Goal: Task Accomplishment & Management: Manage account settings

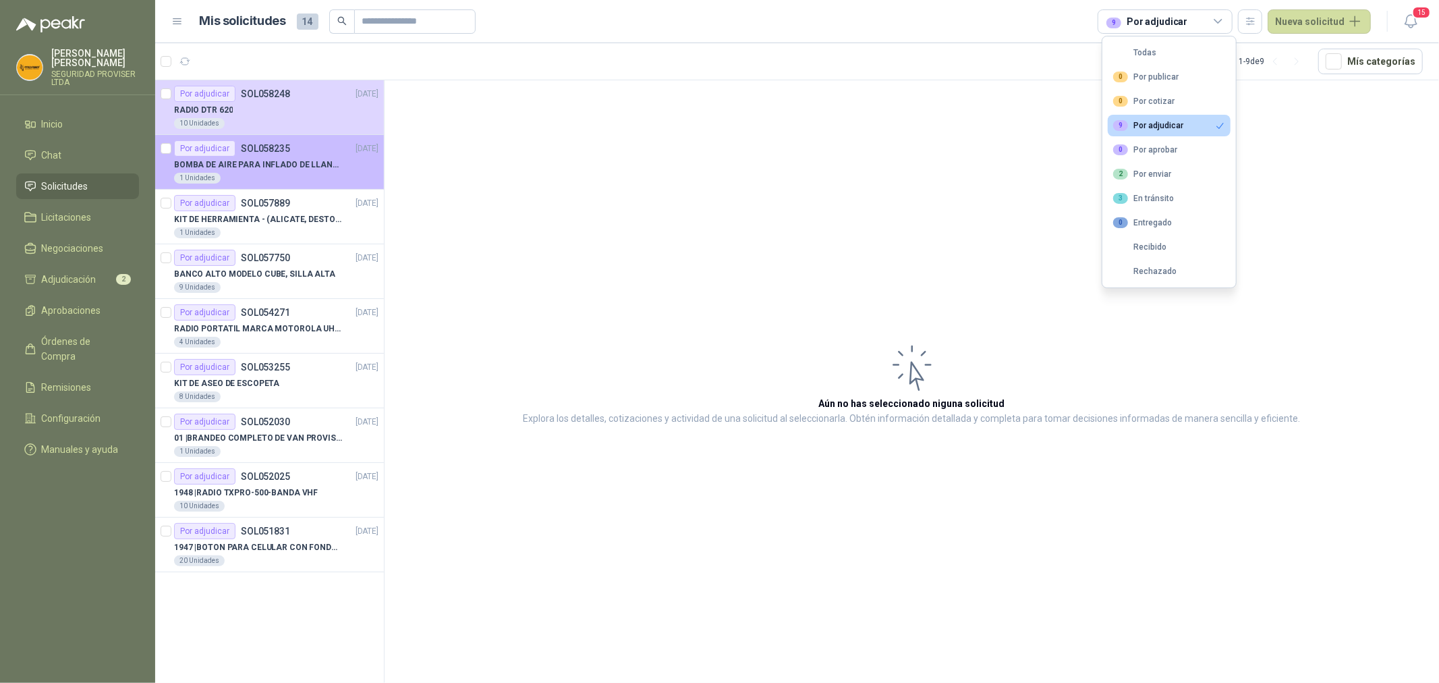
click at [292, 170] on p "BOMBA DE AIRE PARA INFLADO DE LLANTAS DE BICICLETA" at bounding box center [258, 164] width 168 height 13
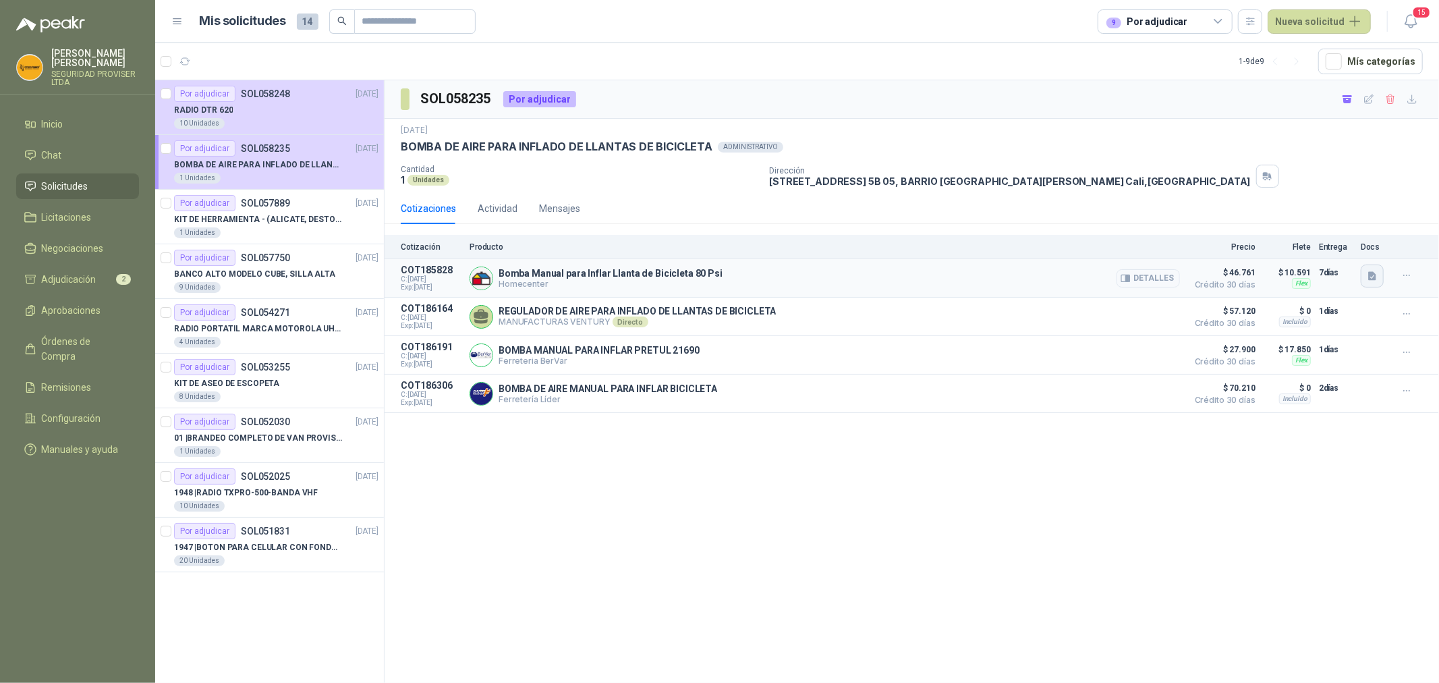
click at [1370, 275] on icon "button" at bounding box center [1372, 275] width 8 height 9
click at [1360, 246] on button "image.png" at bounding box center [1345, 246] width 59 height 14
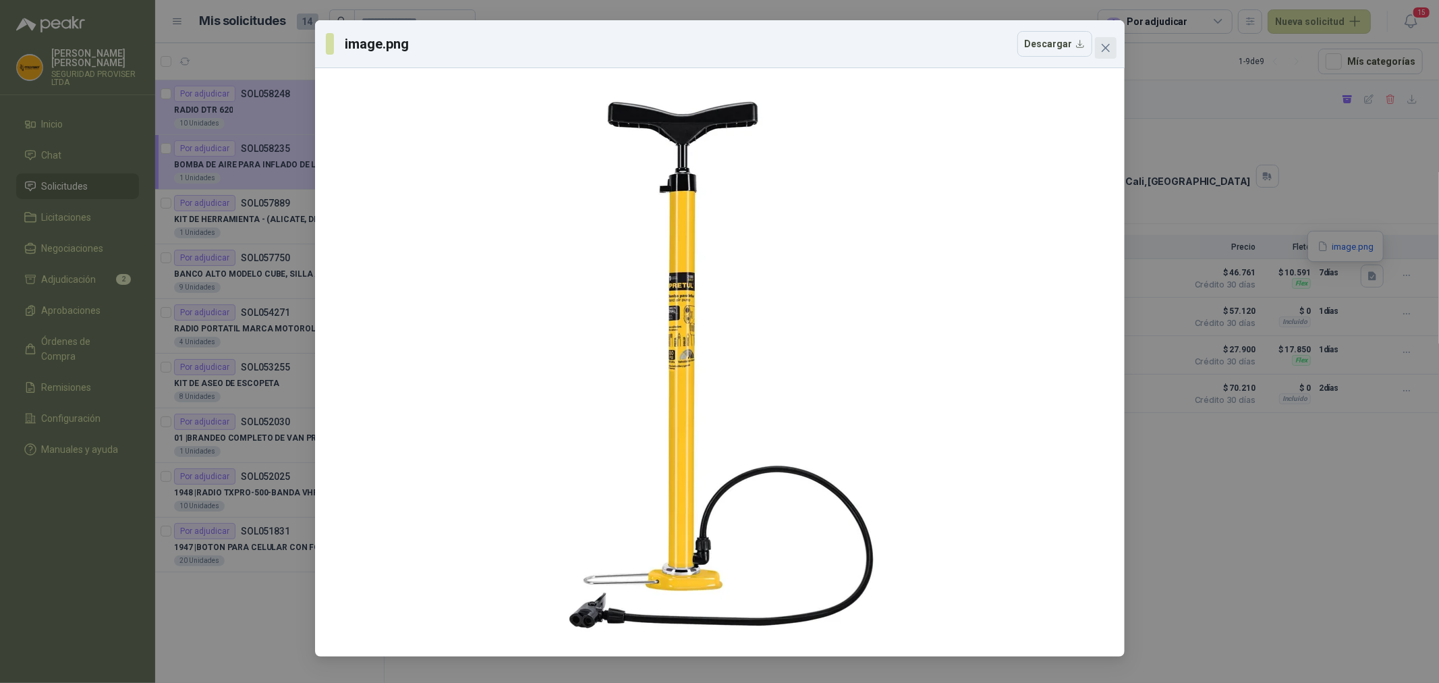
click at [1107, 52] on icon "close" at bounding box center [1105, 47] width 11 height 11
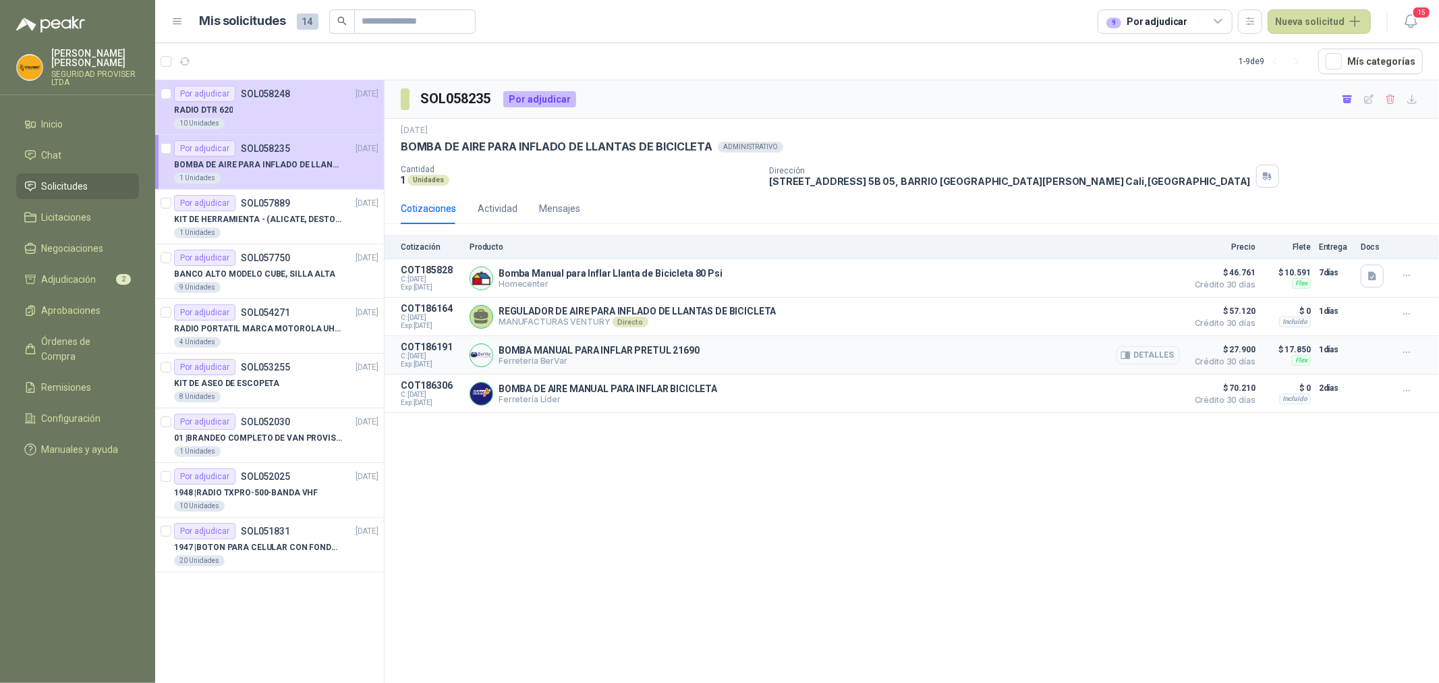
click at [1153, 355] on button "Detalles" at bounding box center [1147, 355] width 63 height 18
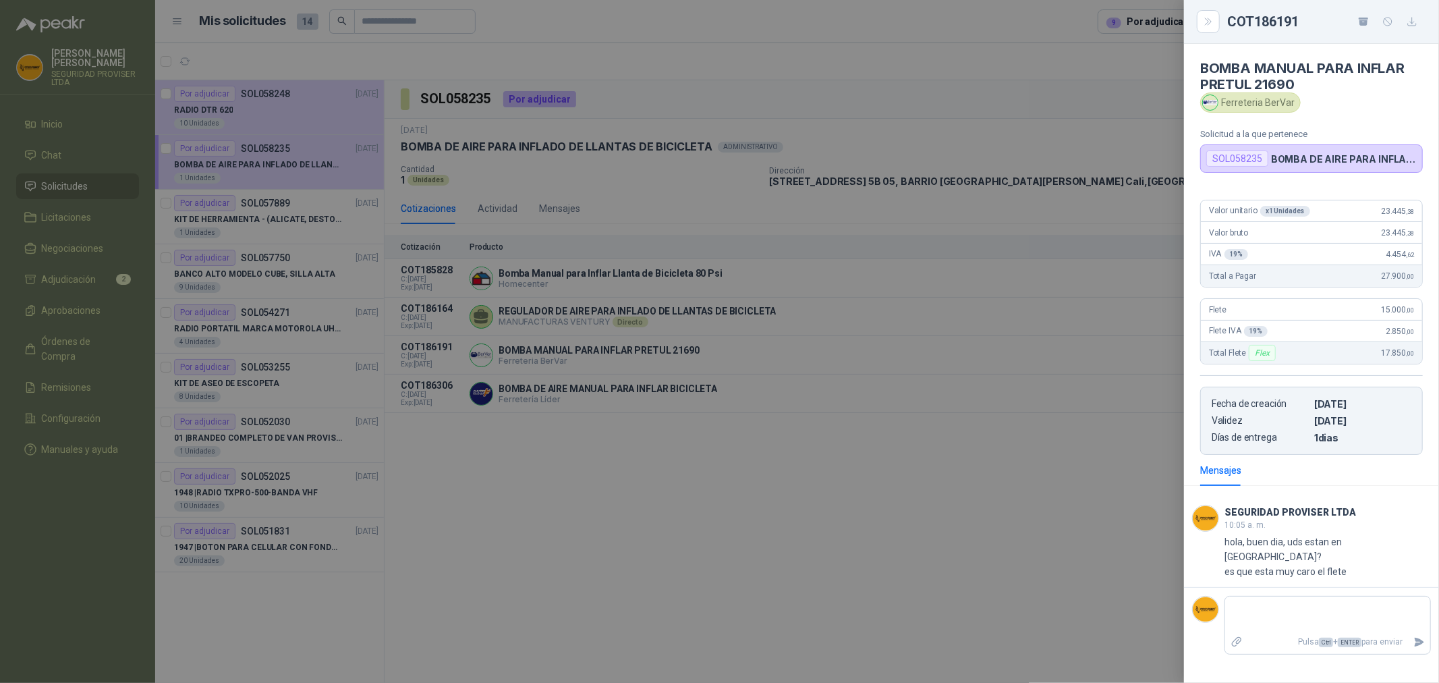
click at [1028, 481] on div at bounding box center [719, 341] width 1439 height 683
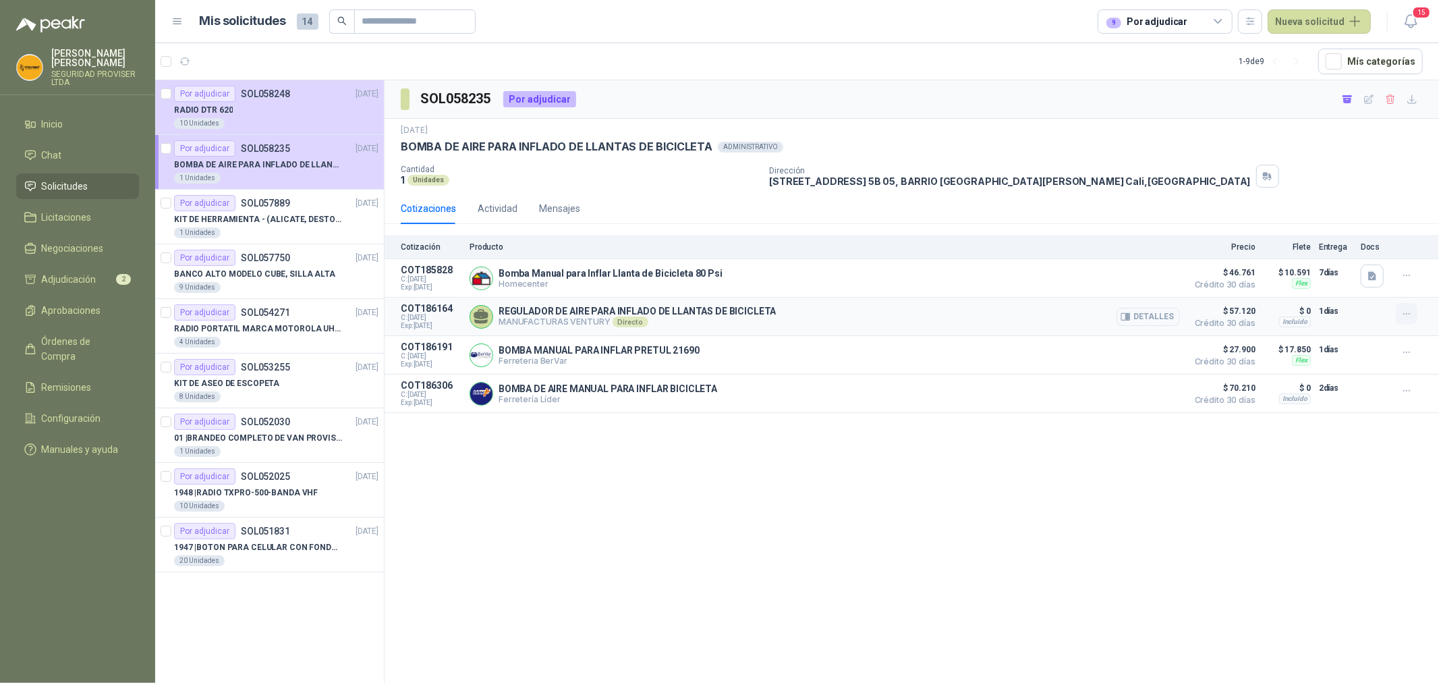
click at [1404, 318] on icon "button" at bounding box center [1406, 313] width 11 height 11
click at [81, 272] on span "Adjudicación" at bounding box center [69, 279] width 55 height 15
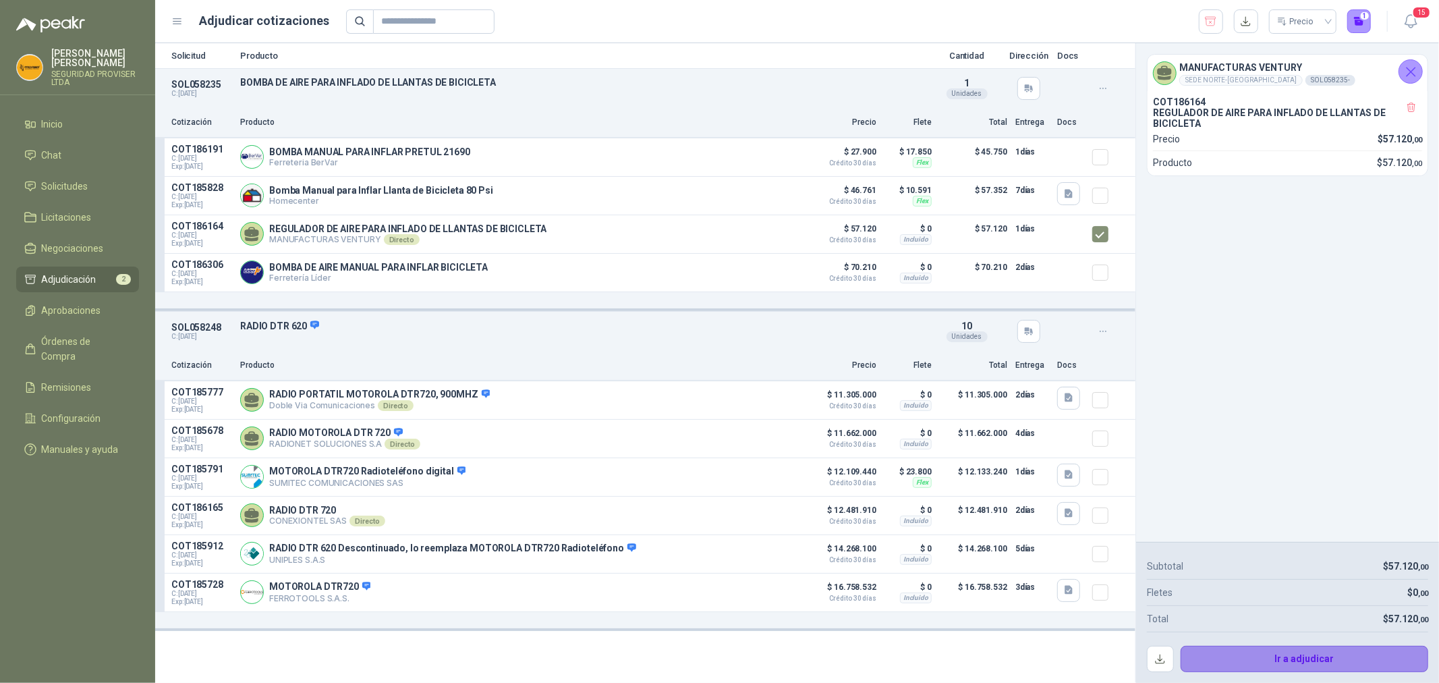
click at [1334, 661] on button "Ir a adjudicar" at bounding box center [1304, 658] width 248 height 27
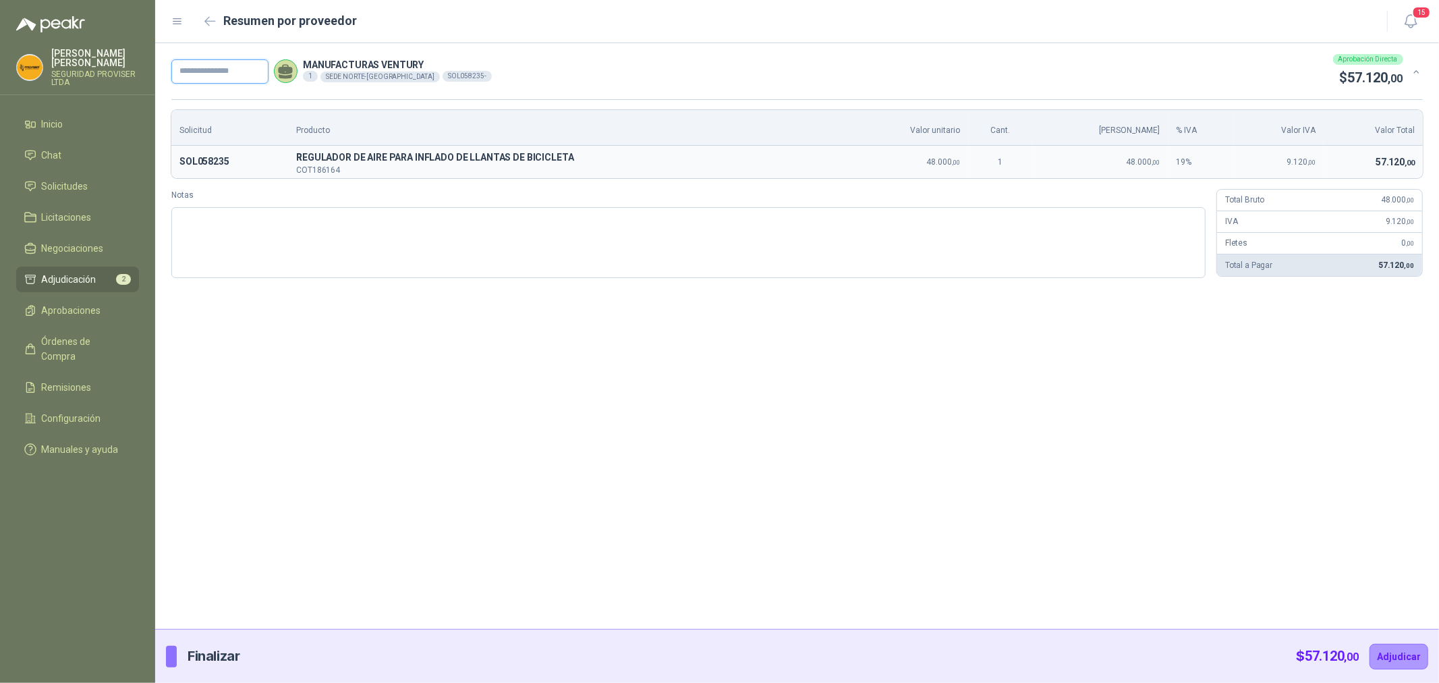
click at [230, 68] on input "text" at bounding box center [219, 71] width 97 height 24
type input "***"
click at [1395, 664] on button "Adjudicar" at bounding box center [1398, 656] width 59 height 26
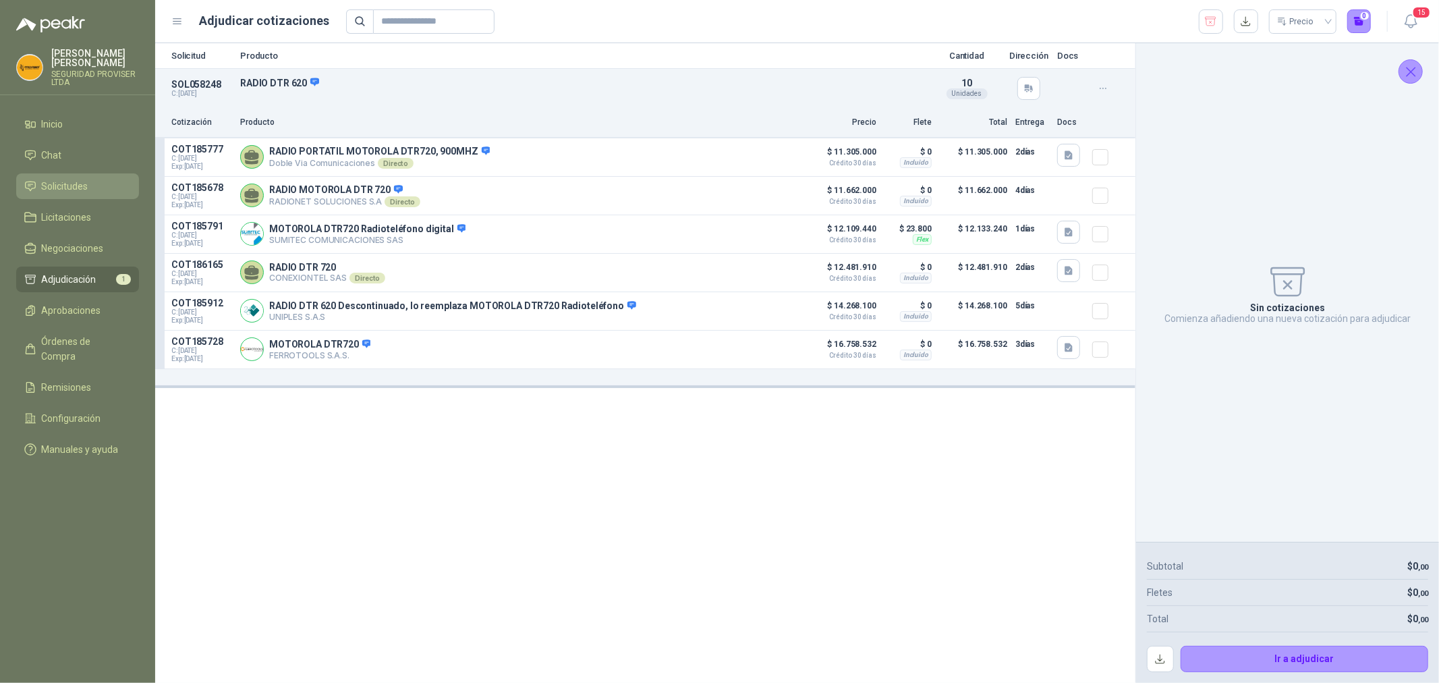
click at [82, 186] on span "Solicitudes" at bounding box center [65, 186] width 47 height 15
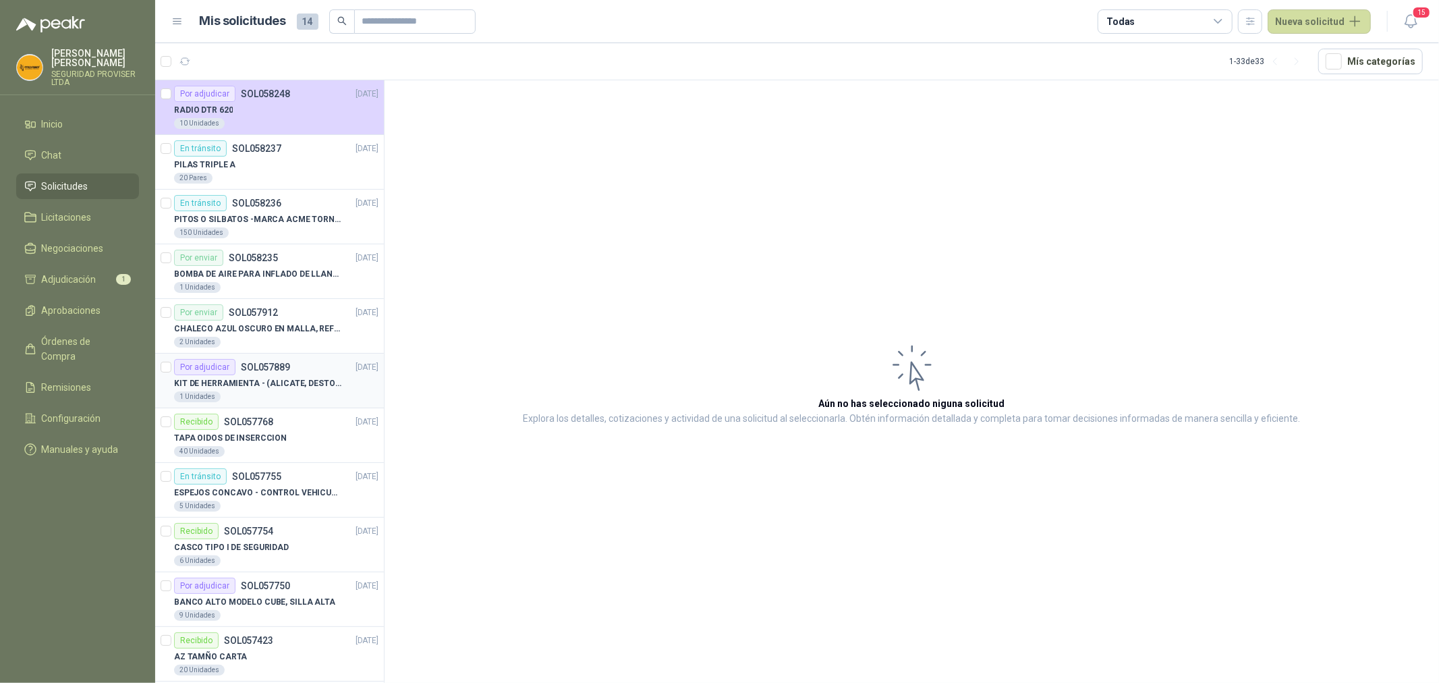
click at [295, 391] on div "1 Unidades" at bounding box center [276, 396] width 204 height 11
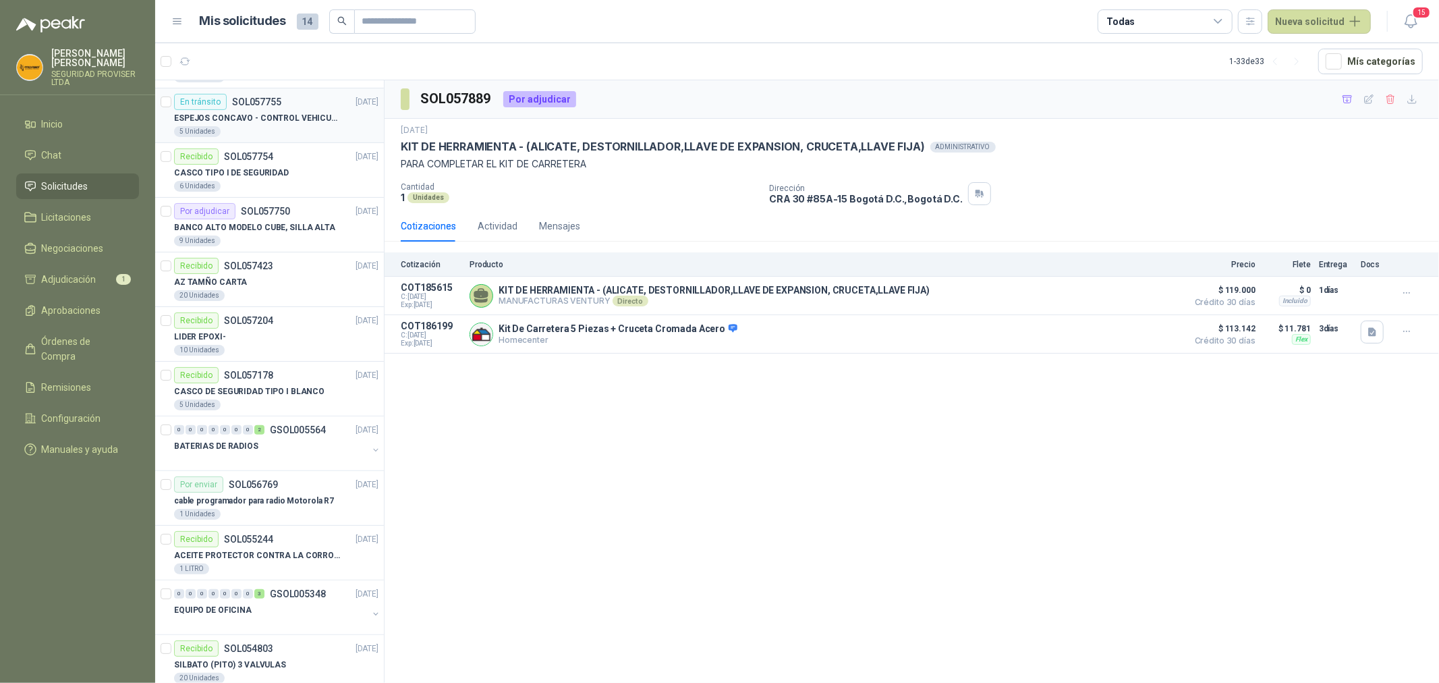
scroll to position [674, 0]
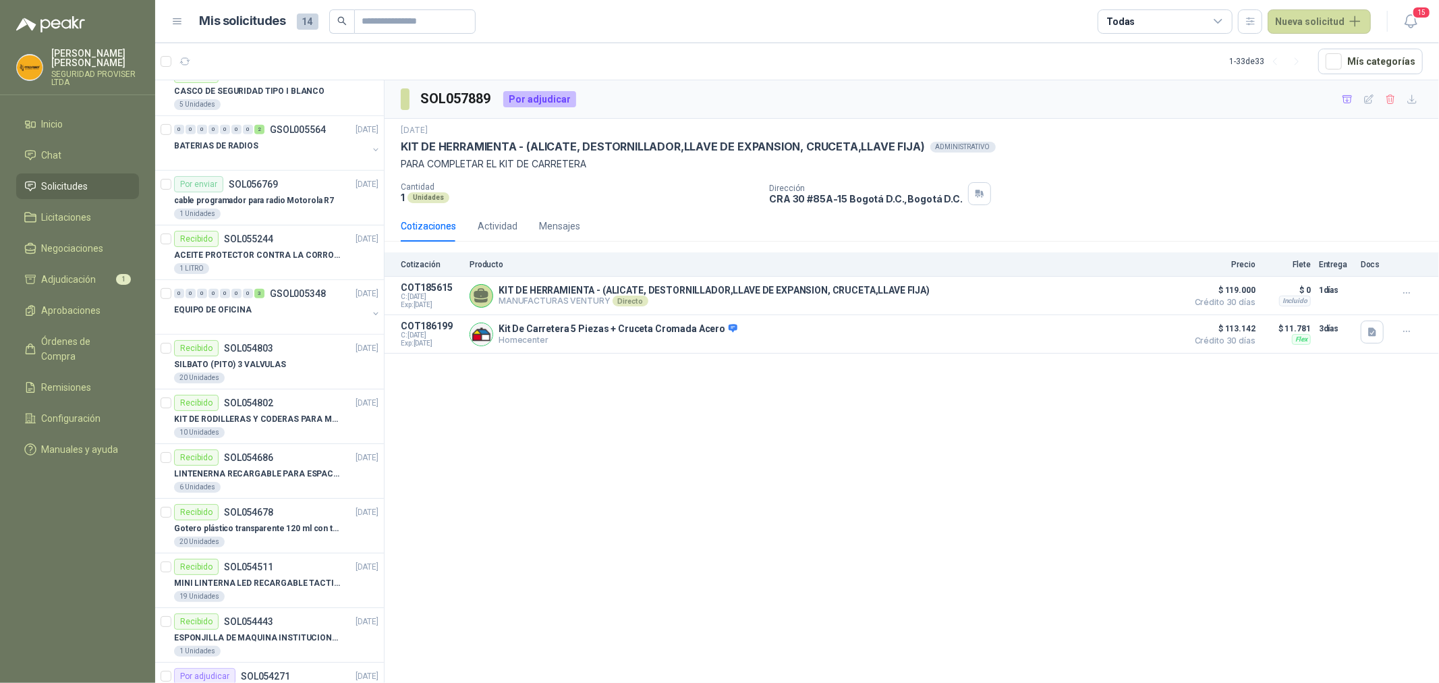
click at [1229, 18] on div "Todas" at bounding box center [1164, 21] width 135 height 24
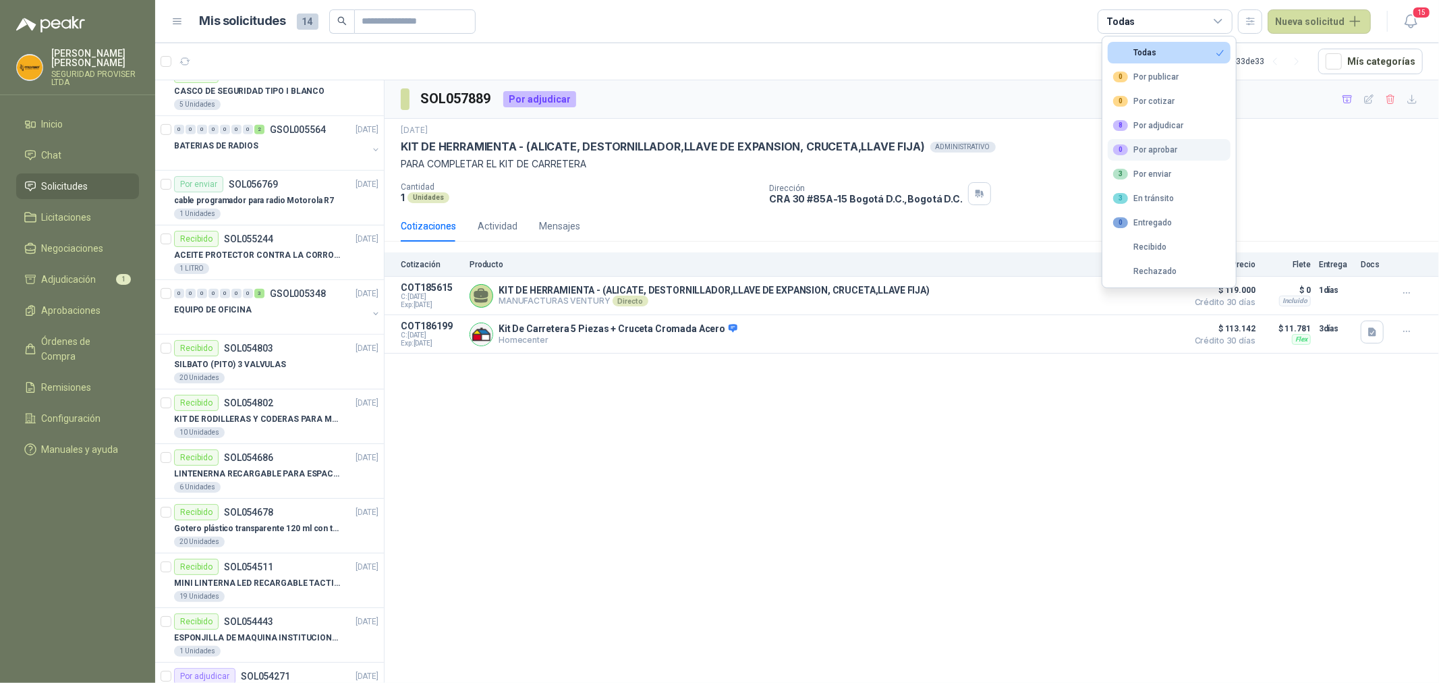
click at [1159, 150] on div "0 Por aprobar" at bounding box center [1145, 149] width 64 height 11
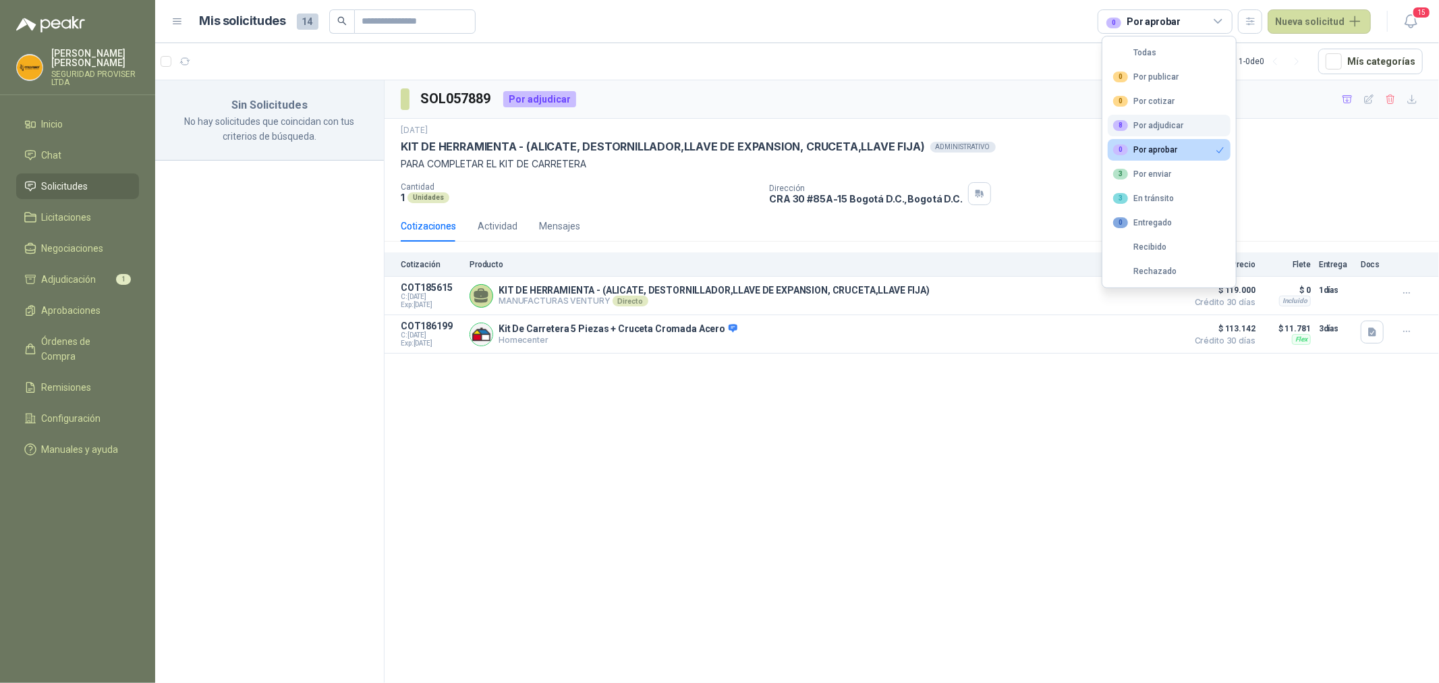
click at [1176, 131] on div "8 Por adjudicar" at bounding box center [1148, 125] width 70 height 11
